Goal: Task Accomplishment & Management: Use online tool/utility

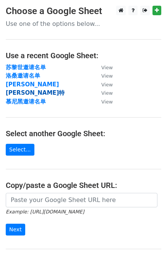
click at [22, 92] on strong "[PERSON_NAME]特" at bounding box center [35, 93] width 59 height 7
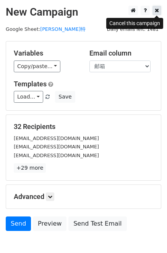
click at [155, 10] on icon at bounding box center [156, 10] width 4 height 5
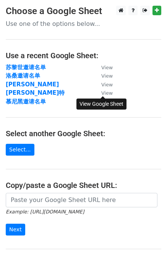
click at [106, 93] on small "View" at bounding box center [106, 93] width 11 height 6
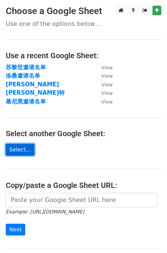
click at [26, 150] on link "Select..." at bounding box center [20, 150] width 29 height 12
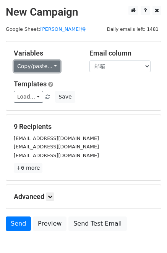
click at [51, 67] on link "Copy/paste..." at bounding box center [37, 67] width 46 height 12
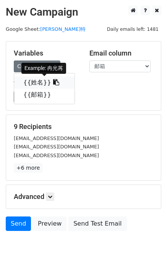
click at [53, 84] on icon at bounding box center [56, 82] width 6 height 6
